Goal: Information Seeking & Learning: Learn about a topic

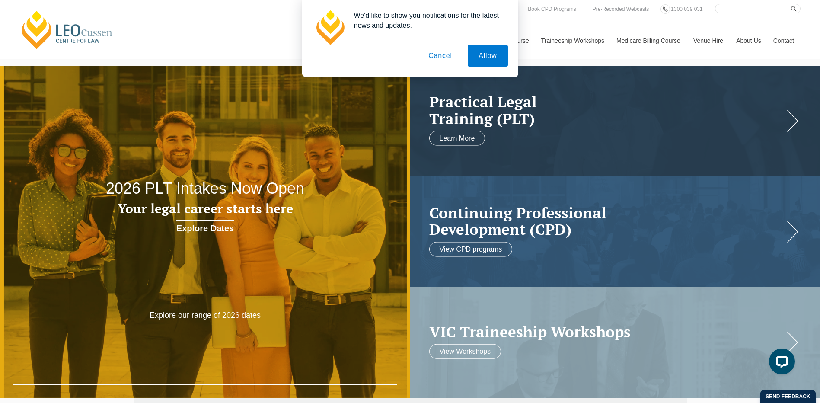
click at [437, 57] on button "Cancel" at bounding box center [440, 56] width 45 height 22
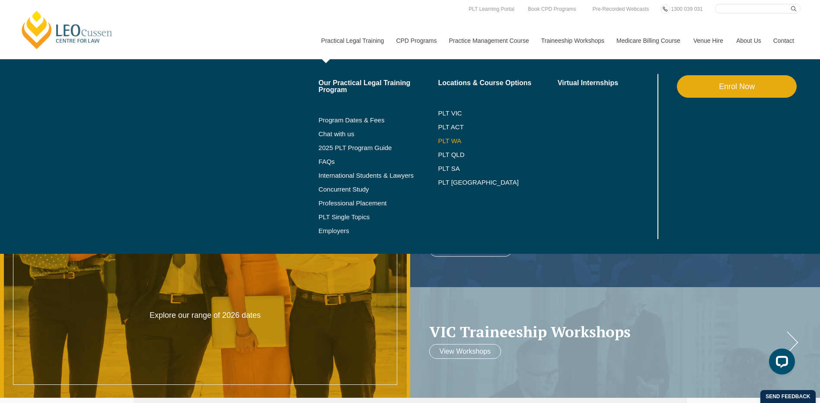
click at [445, 139] on link "PLT WA" at bounding box center [487, 141] width 98 height 7
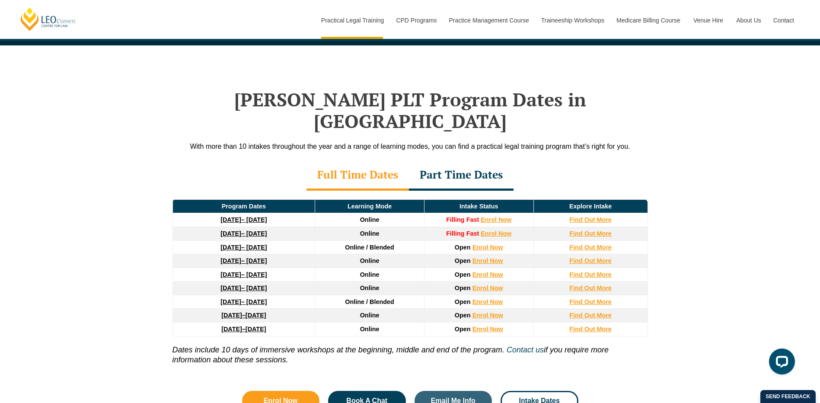
scroll to position [1081, 0]
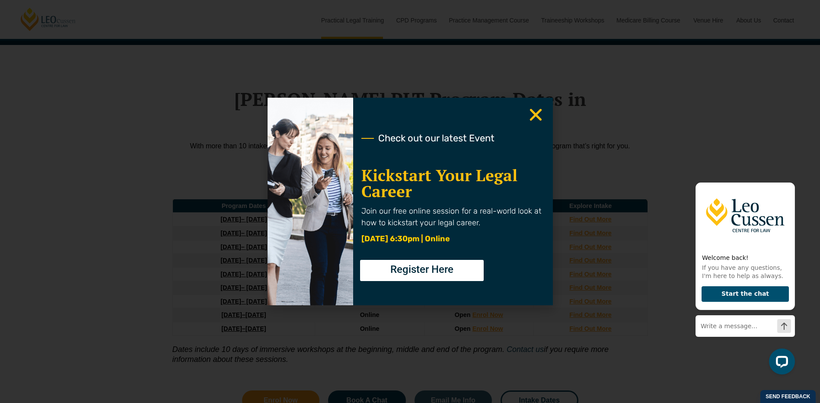
click at [536, 115] on use "Close" at bounding box center [536, 115] width 12 height 12
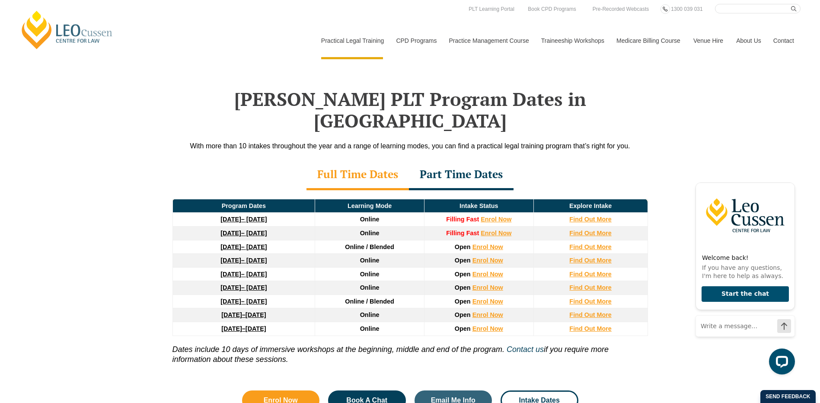
click at [445, 160] on div "Part Time Dates" at bounding box center [461, 175] width 105 height 30
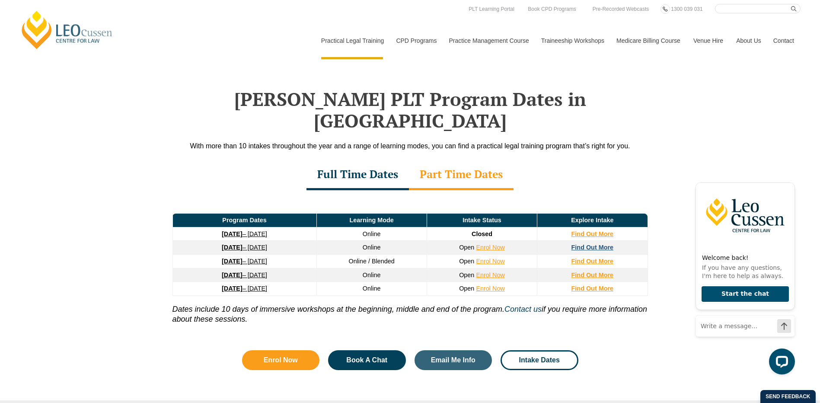
click at [583, 244] on strong "Find Out More" at bounding box center [593, 247] width 42 height 7
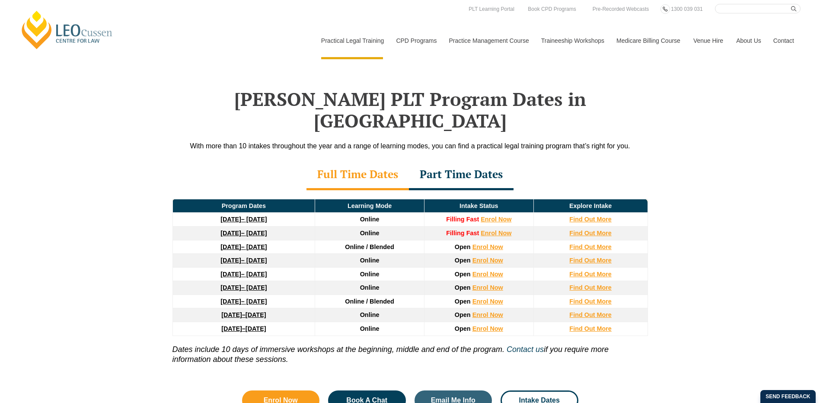
click at [442, 160] on div "Part Time Dates" at bounding box center [461, 175] width 105 height 30
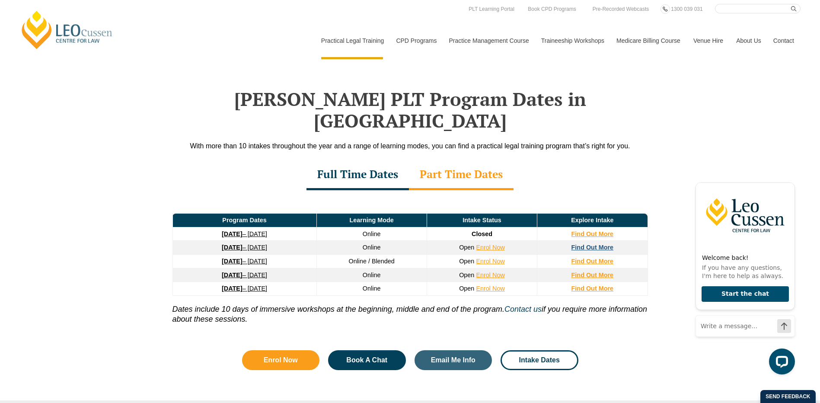
click at [595, 244] on strong "Find Out More" at bounding box center [593, 247] width 42 height 7
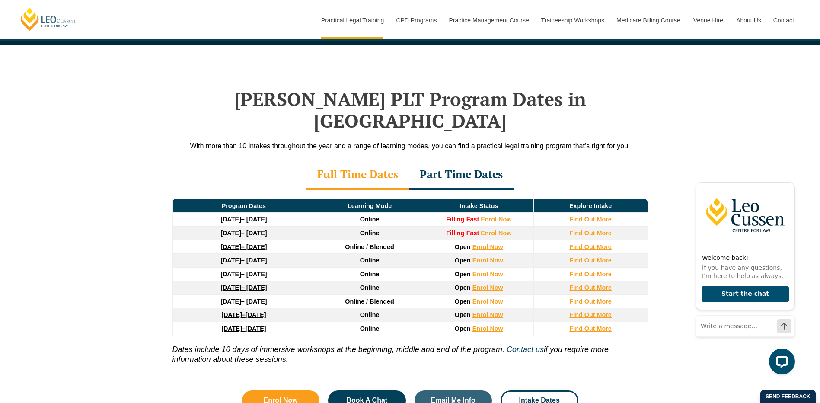
click at [441, 160] on div "Part Time Dates" at bounding box center [461, 175] width 105 height 30
